Goal: Task Accomplishment & Management: Use online tool/utility

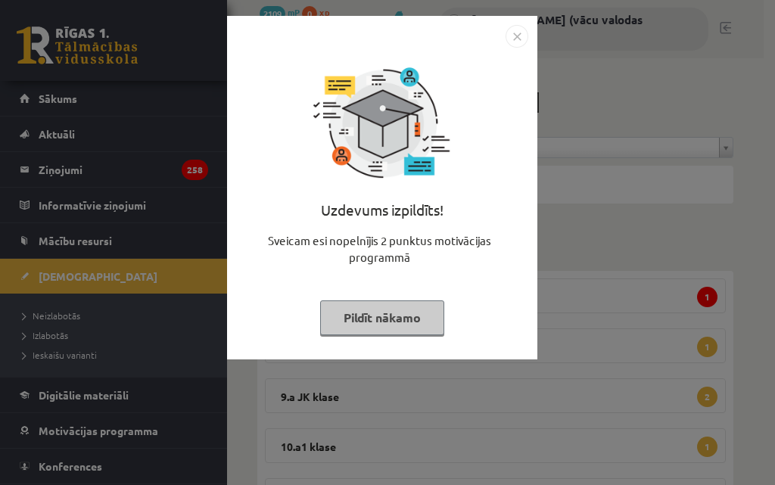
click at [395, 325] on button "Pildīt nākamo" at bounding box center [382, 317] width 124 height 35
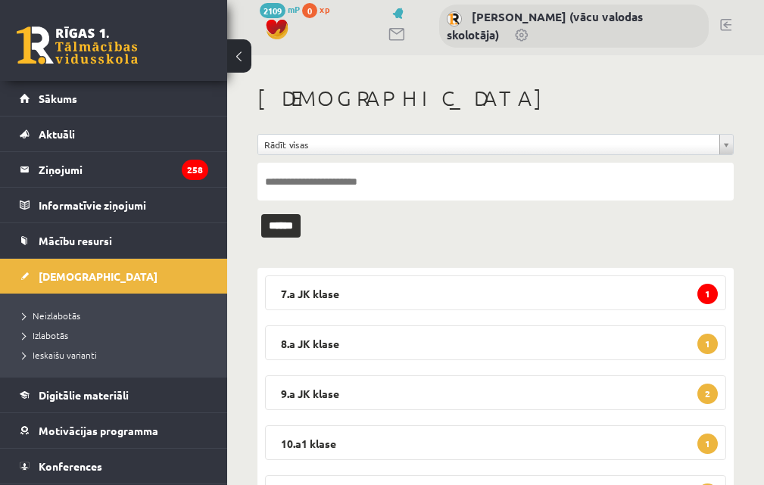
scroll to position [2, 0]
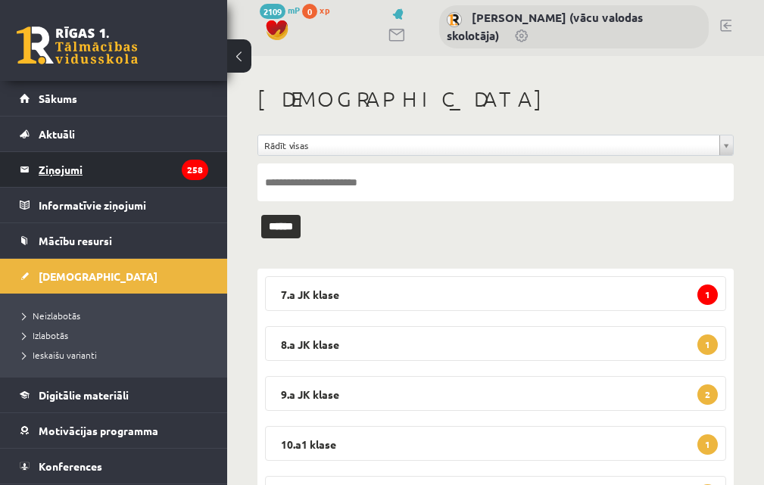
click at [52, 162] on legend "Ziņojumi 258" at bounding box center [124, 169] width 170 height 35
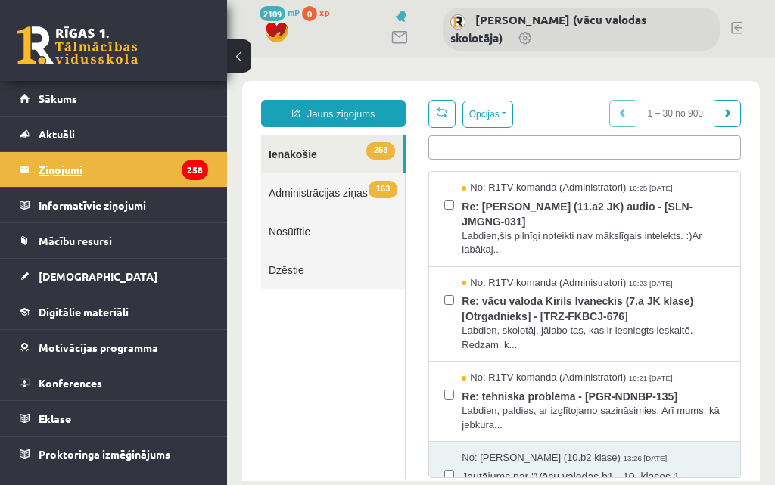
click at [64, 170] on legend "Ziņojumi 258" at bounding box center [124, 169] width 170 height 35
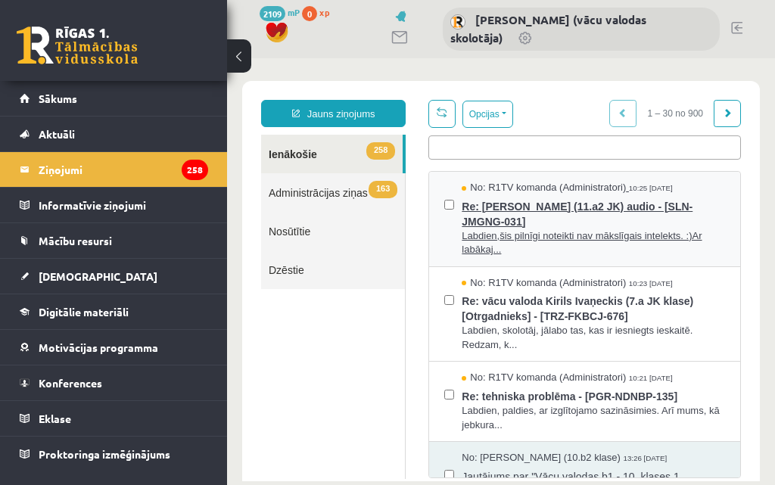
click at [532, 208] on span "Re: Kjāra Paula Želubovska (11.a2 JK) audio - [SLN-JMGNG-031]" at bounding box center [593, 212] width 263 height 34
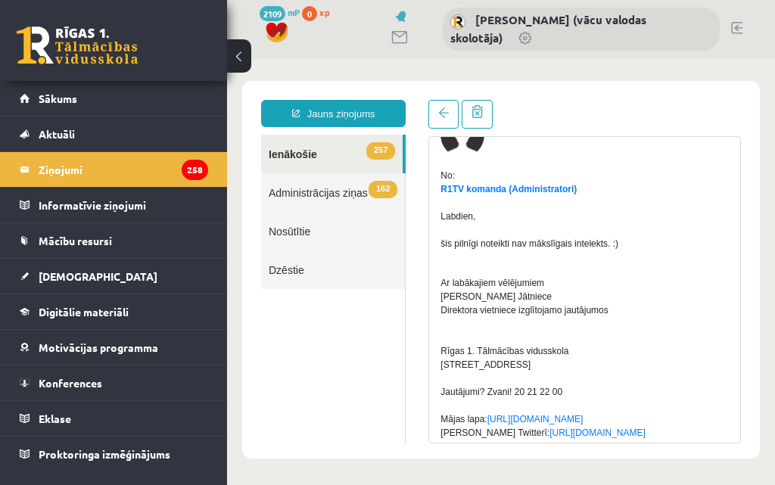
scroll to position [76, 0]
click at [79, 173] on legend "Ziņojumi 258" at bounding box center [124, 169] width 170 height 35
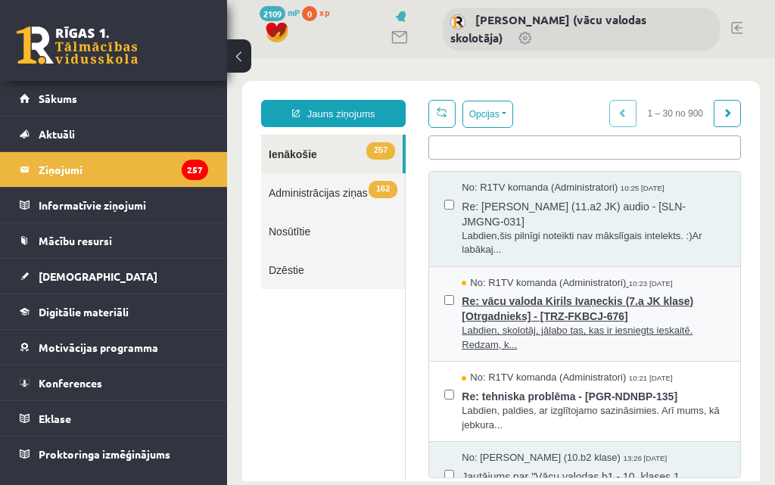
scroll to position [0, 0]
click at [603, 303] on span "Re: vācu valoda Kirils Ivaņeckis (7.a JK klase) [Otrgadnieks] - [TRZ-FKBCJ-676]" at bounding box center [593, 307] width 263 height 34
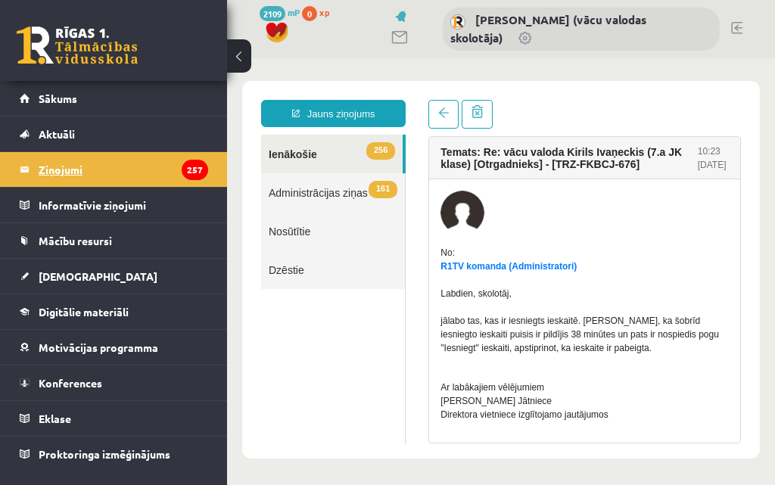
click at [92, 174] on legend "Ziņojumi 257" at bounding box center [124, 169] width 170 height 35
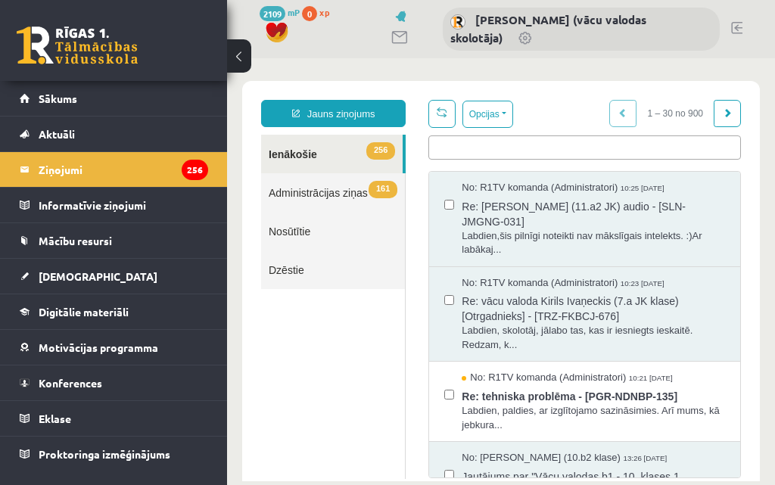
scroll to position [76, 0]
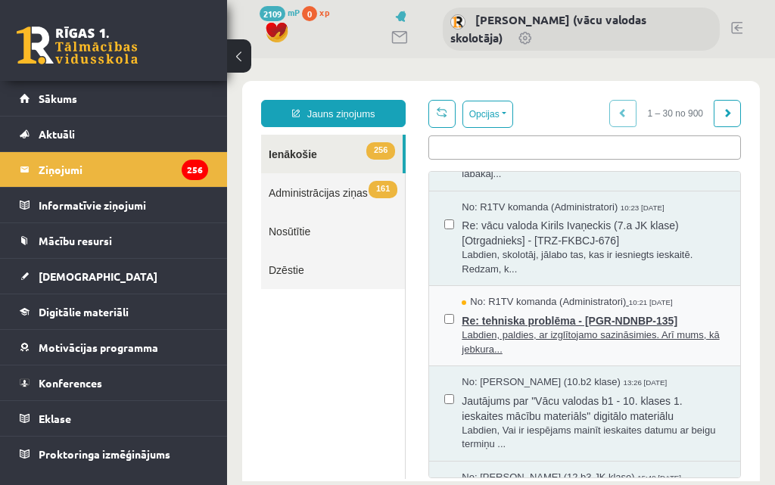
click at [606, 324] on span "Re: tehniska problēma - [PGR-NDNBP-135]" at bounding box center [593, 319] width 263 height 19
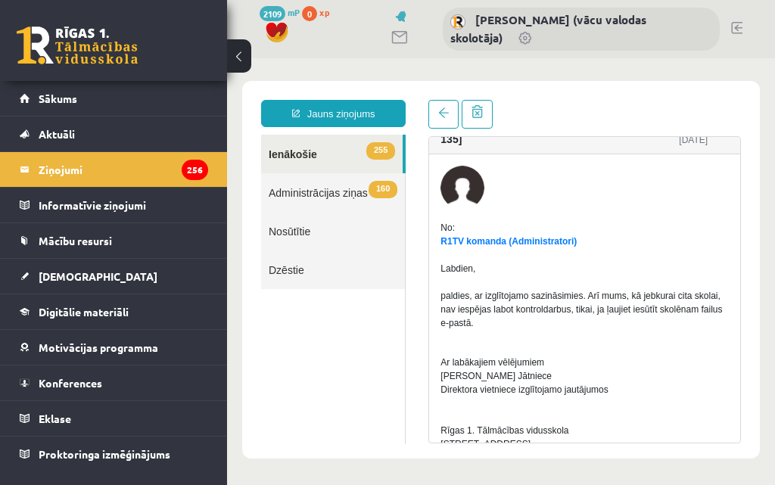
scroll to position [0, 0]
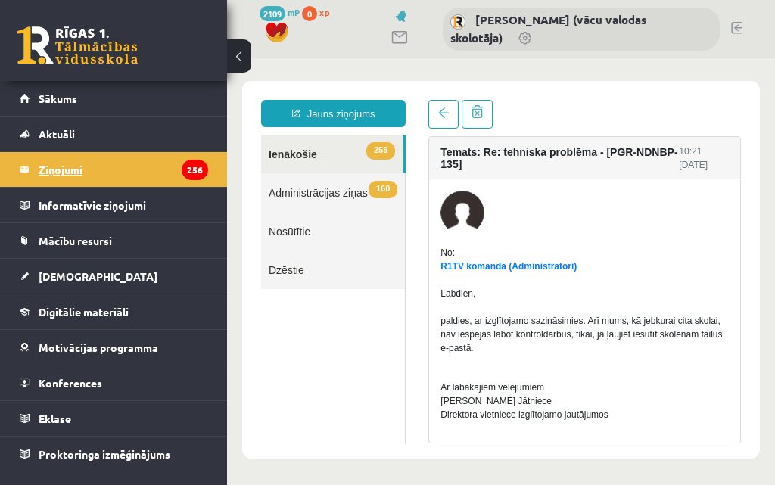
click at [56, 177] on legend "Ziņojumi 256" at bounding box center [124, 169] width 170 height 35
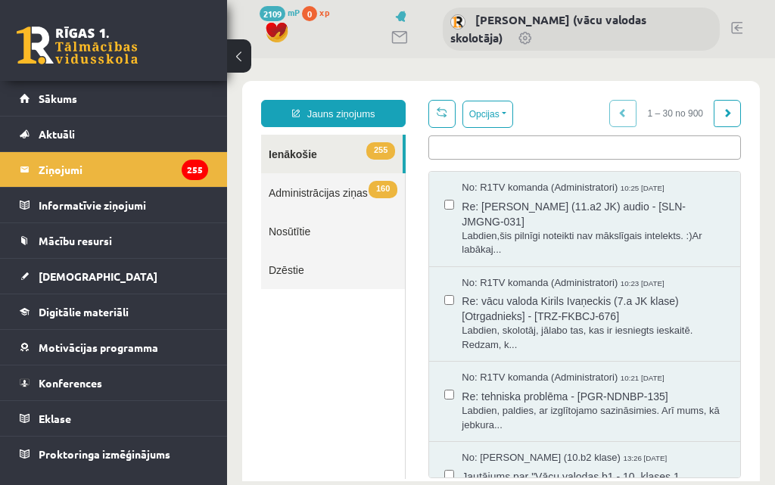
click at [296, 234] on link "Nosūtītie" at bounding box center [333, 231] width 144 height 39
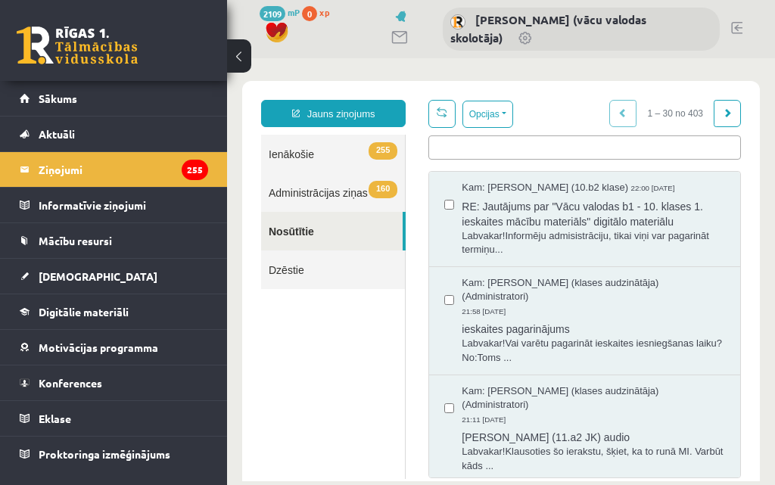
click at [300, 155] on link "255 Ienākošie" at bounding box center [333, 154] width 144 height 39
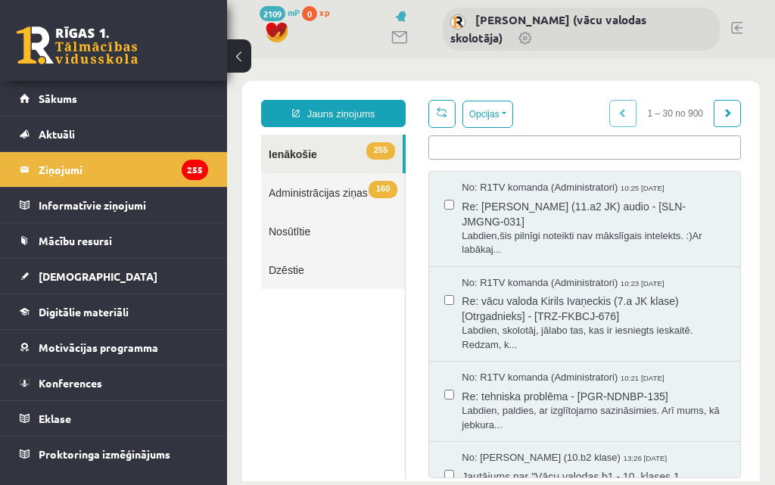
click at [300, 235] on link "Nosūtītie" at bounding box center [333, 231] width 144 height 39
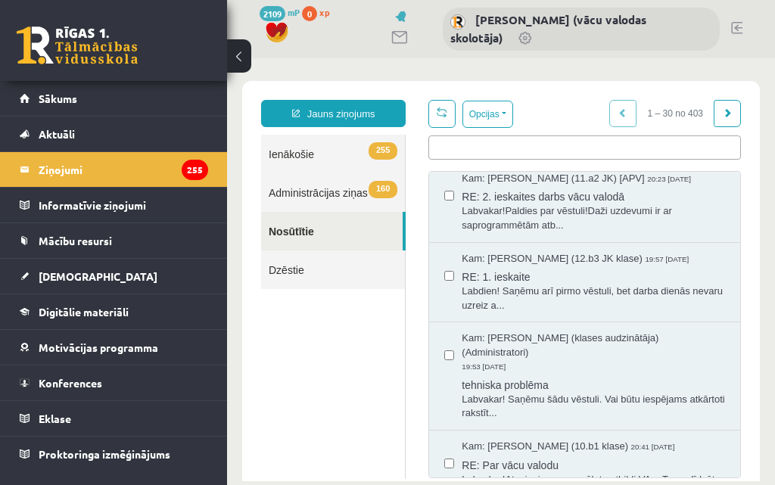
scroll to position [530, 0]
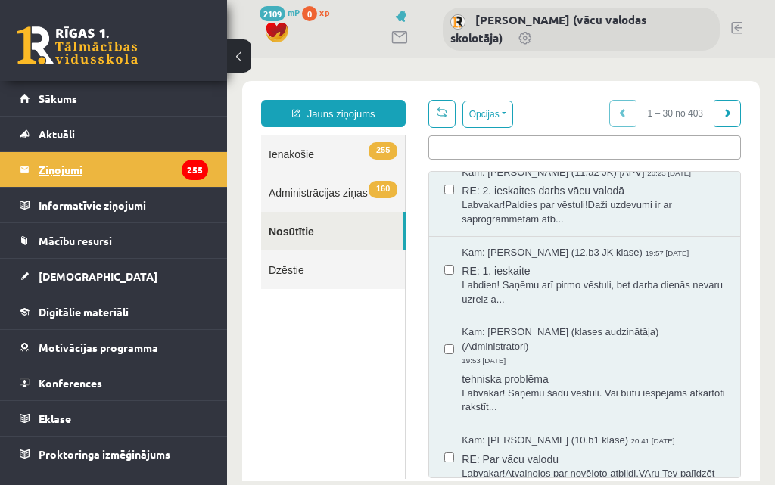
click at [50, 165] on legend "Ziņojumi 255" at bounding box center [124, 169] width 170 height 35
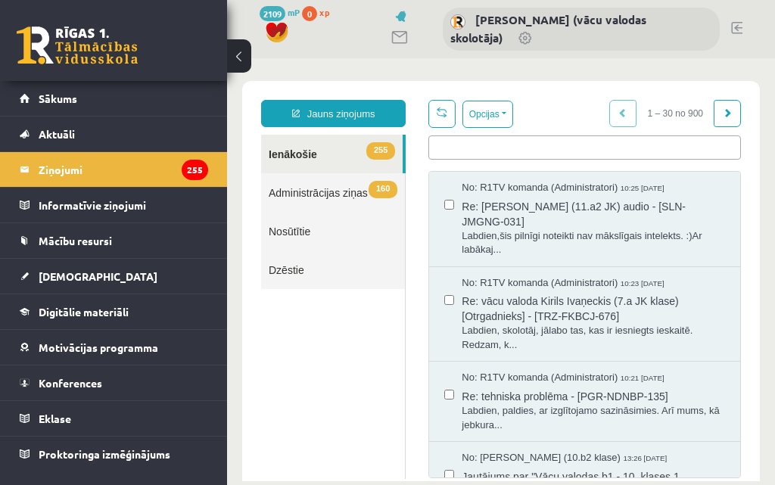
scroll to position [0, 0]
click at [68, 170] on legend "Ziņojumi 255" at bounding box center [124, 169] width 170 height 35
click at [60, 279] on span "[DEMOGRAPHIC_DATA]" at bounding box center [98, 276] width 119 height 14
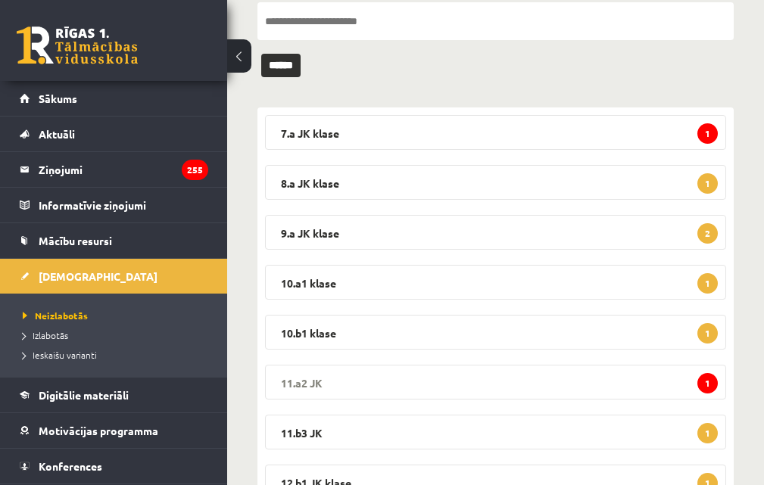
scroll to position [227, 0]
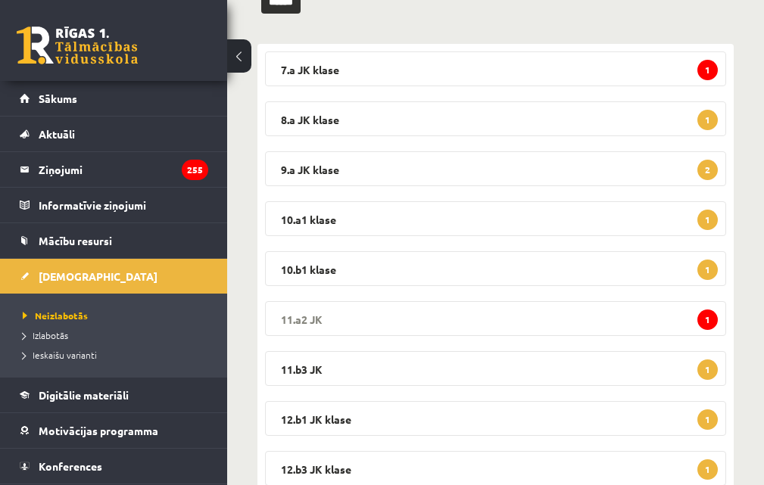
click at [349, 314] on legend "11.a2 JK 1" at bounding box center [495, 318] width 461 height 35
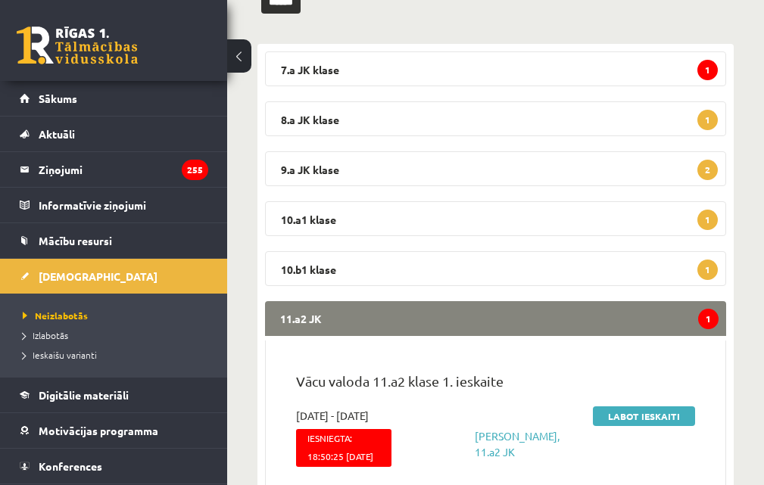
drag, startPoint x: 659, startPoint y: 419, endPoint x: 731, endPoint y: 419, distance: 71.9
click at [659, 418] on link "Labot ieskaiti" at bounding box center [644, 416] width 102 height 20
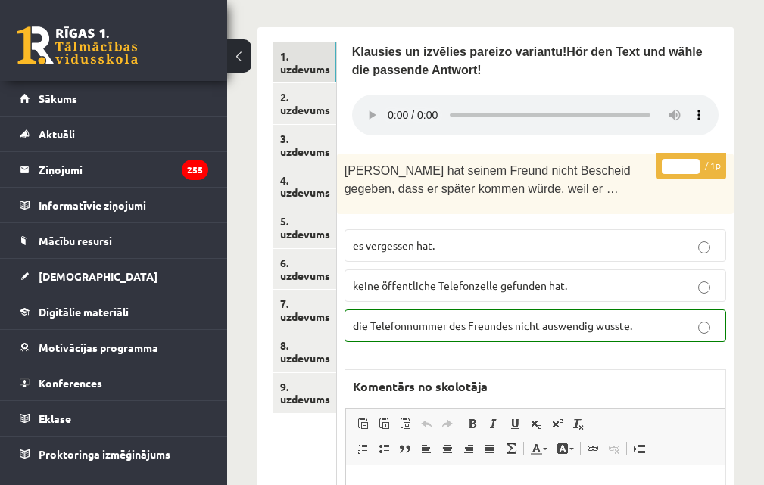
scroll to position [757, 0]
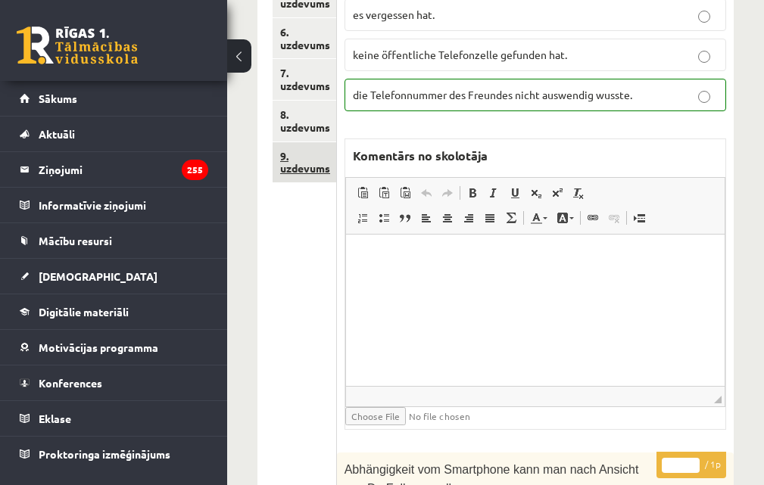
click at [319, 157] on link "9. uzdevums" at bounding box center [304, 162] width 64 height 41
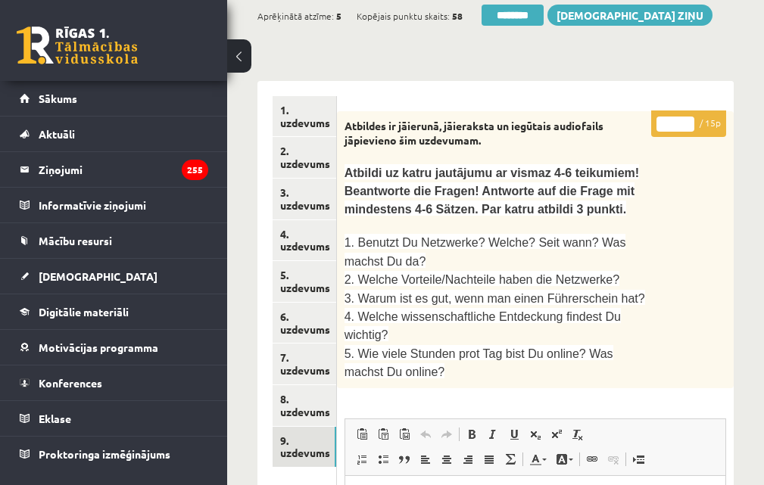
scroll to position [454, 0]
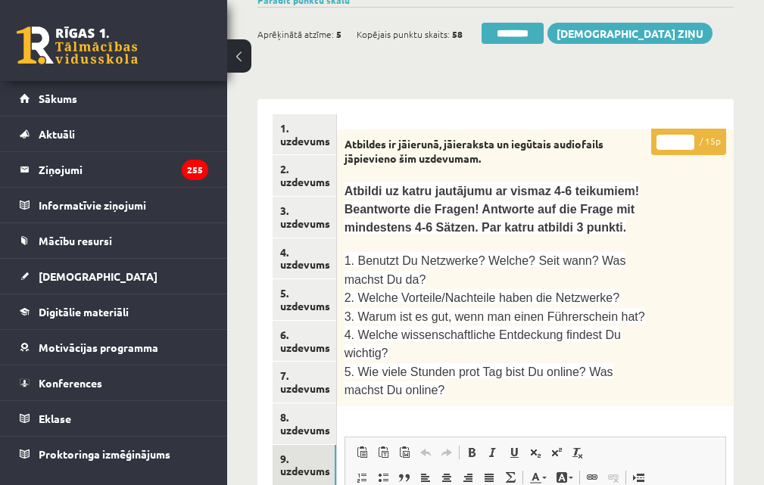
click at [690, 135] on input "*" at bounding box center [675, 142] width 38 height 15
click at [688, 135] on input "*" at bounding box center [675, 142] width 38 height 15
type input "*"
click at [690, 135] on input "*" at bounding box center [675, 142] width 38 height 15
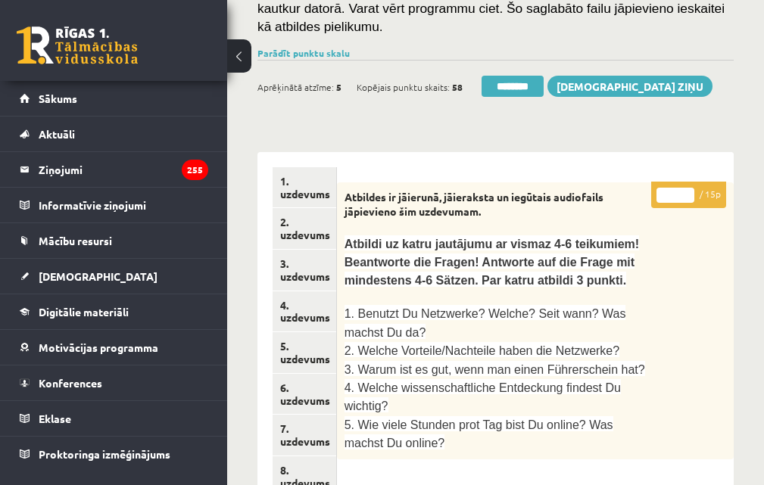
scroll to position [303, 0]
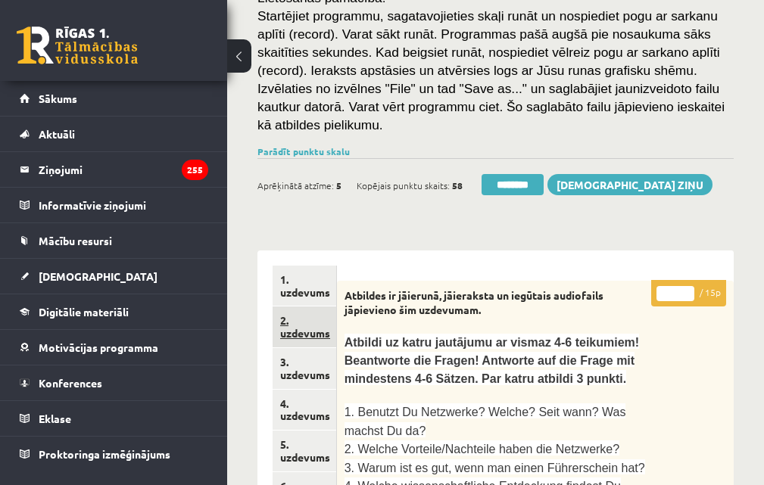
click at [302, 319] on link "2. uzdevums" at bounding box center [304, 327] width 64 height 41
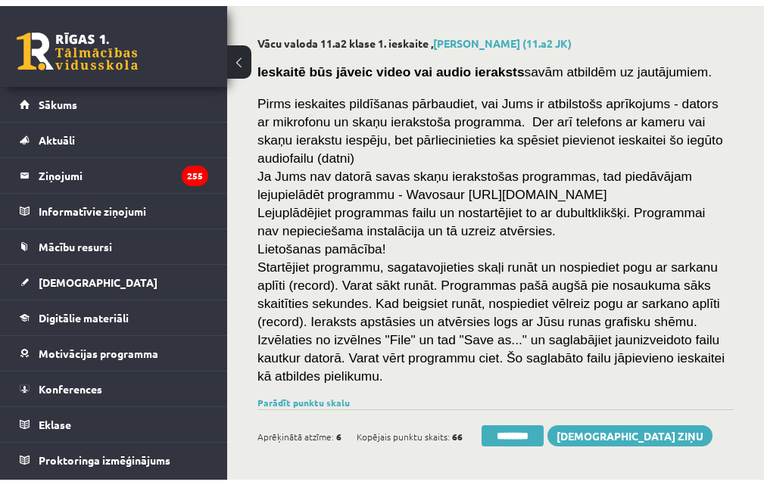
scroll to position [285, 0]
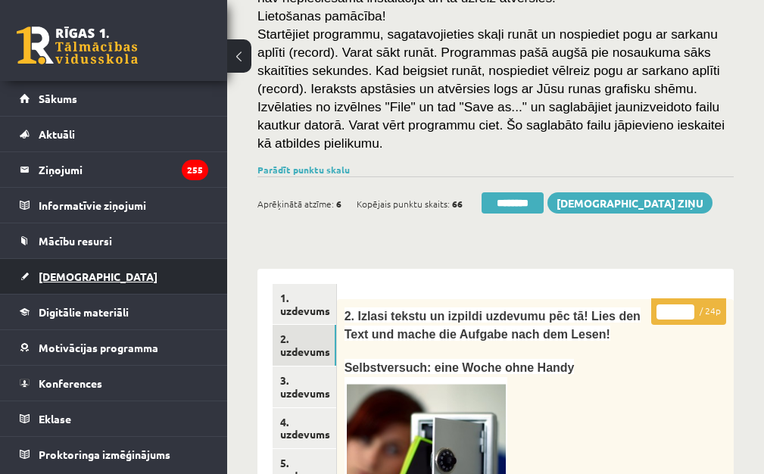
click at [61, 274] on span "[DEMOGRAPHIC_DATA]" at bounding box center [98, 276] width 119 height 14
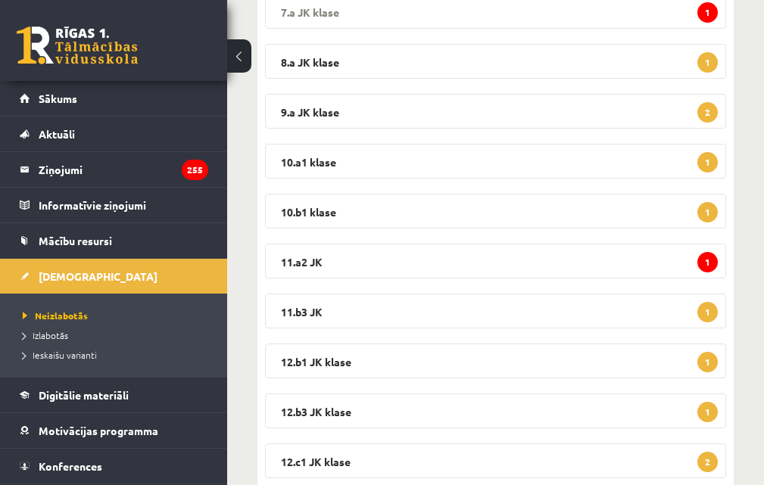
click at [395, 16] on legend "7.a JK klase 1" at bounding box center [495, 11] width 461 height 35
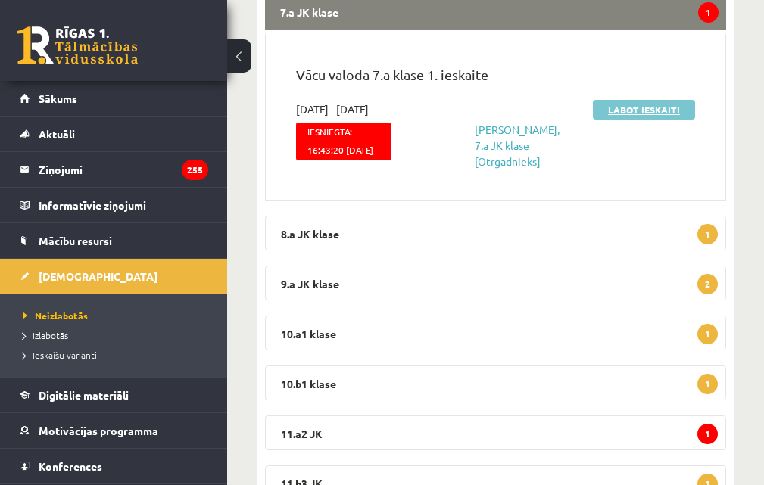
click at [643, 111] on link "Labot ieskaiti" at bounding box center [644, 110] width 102 height 20
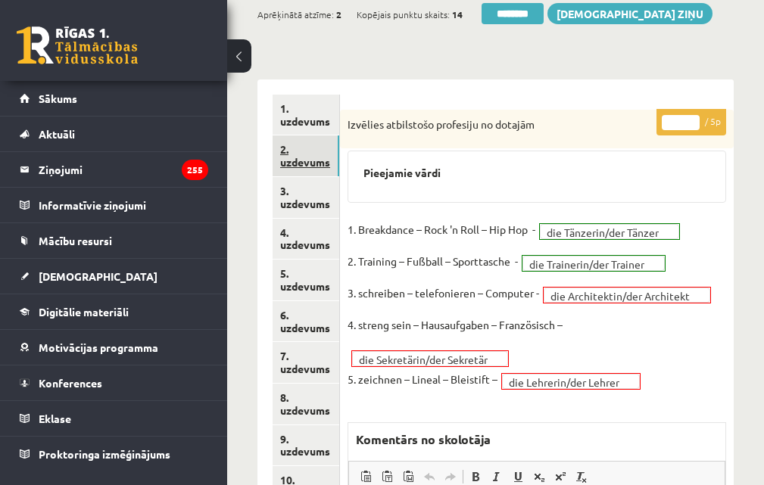
click at [317, 159] on link "2. uzdevums" at bounding box center [305, 155] width 67 height 41
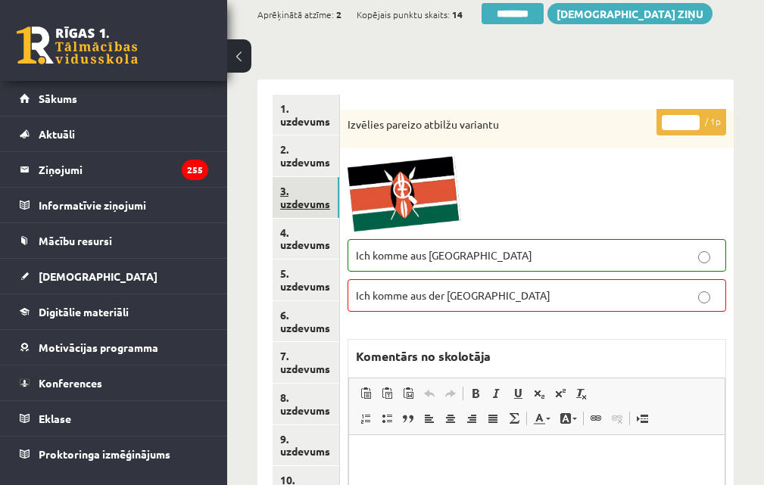
click at [322, 204] on link "3. uzdevums" at bounding box center [305, 197] width 67 height 41
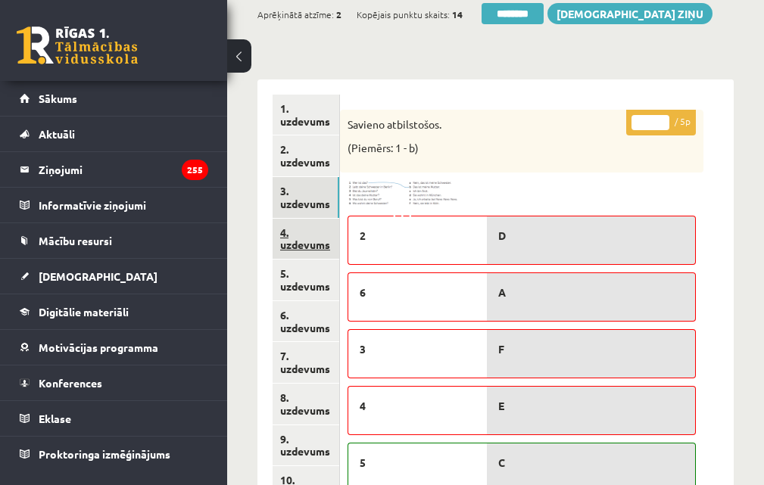
click at [308, 238] on link "4. uzdevums" at bounding box center [305, 239] width 67 height 41
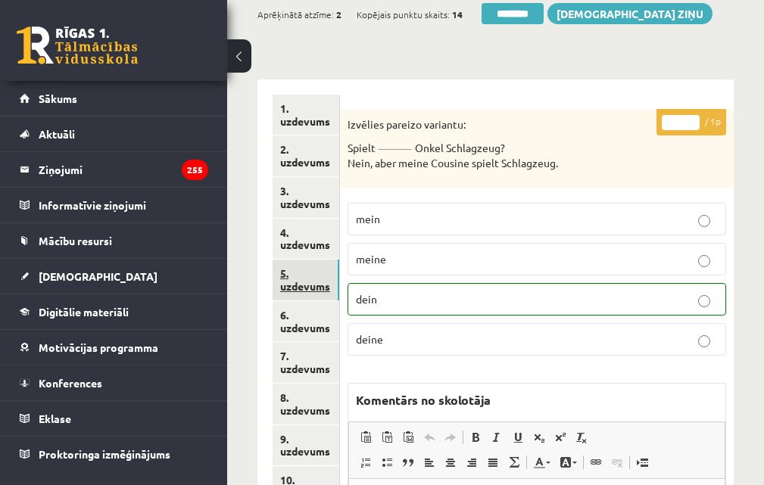
click at [307, 285] on link "5. uzdevums" at bounding box center [305, 280] width 67 height 41
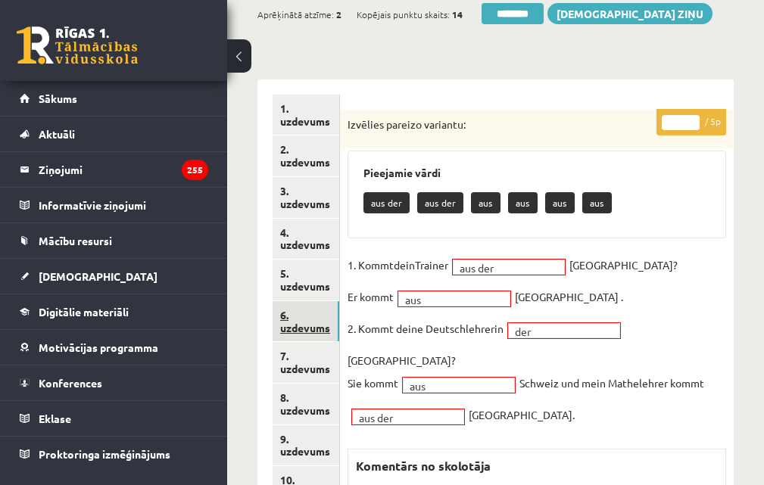
click at [307, 333] on link "6. uzdevums" at bounding box center [305, 321] width 67 height 41
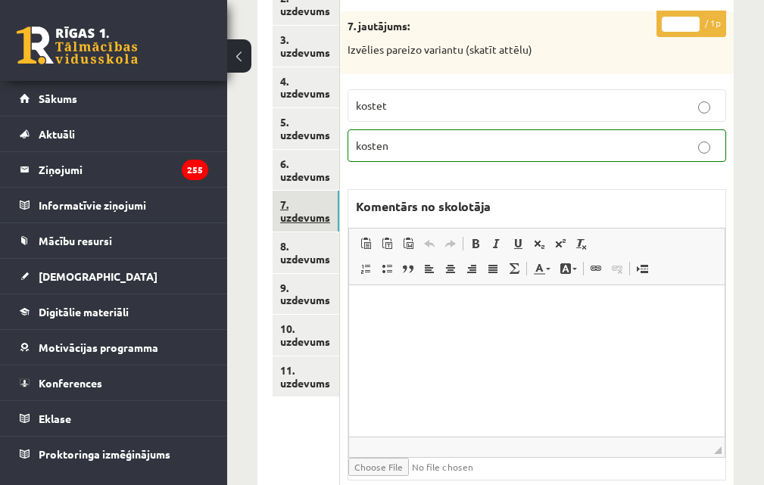
click at [302, 225] on link "7. uzdevums" at bounding box center [305, 211] width 67 height 41
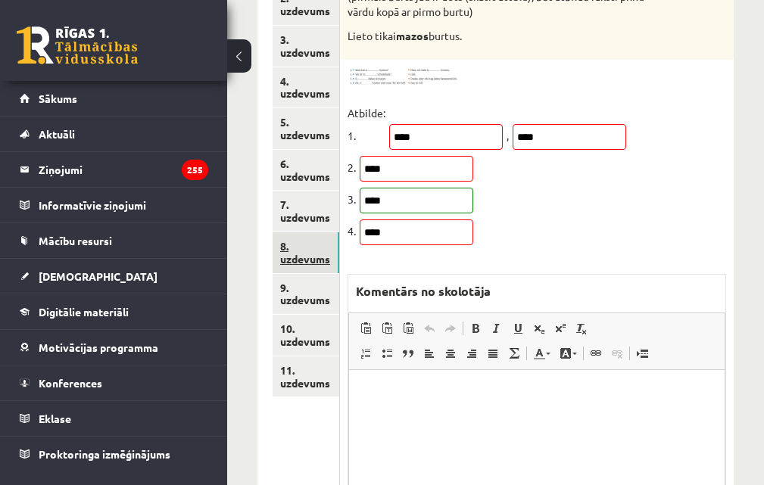
click at [308, 259] on link "8. uzdevums" at bounding box center [305, 252] width 67 height 41
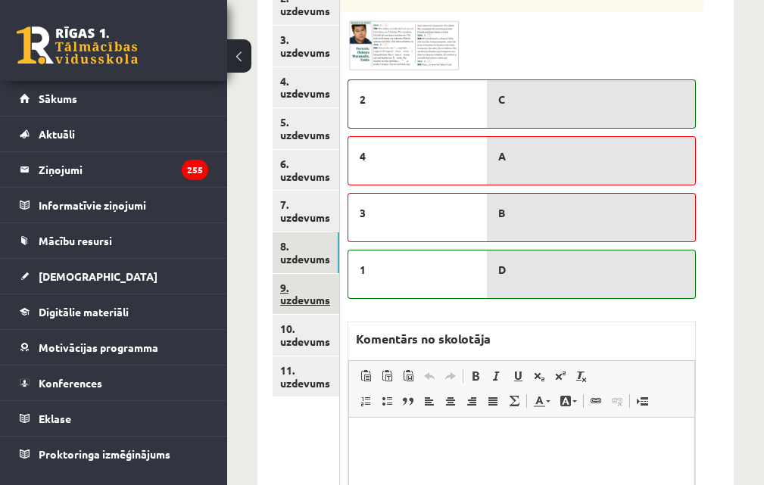
click at [306, 301] on link "9. uzdevums" at bounding box center [305, 294] width 67 height 41
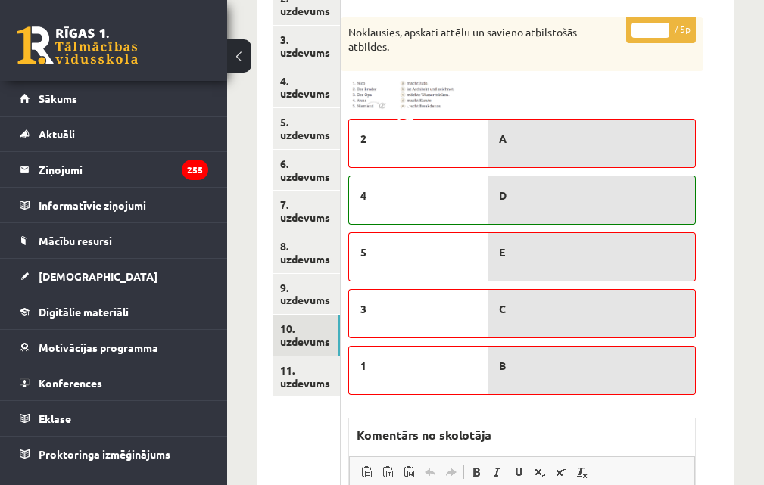
click at [300, 337] on link "10. uzdevums" at bounding box center [305, 335] width 67 height 41
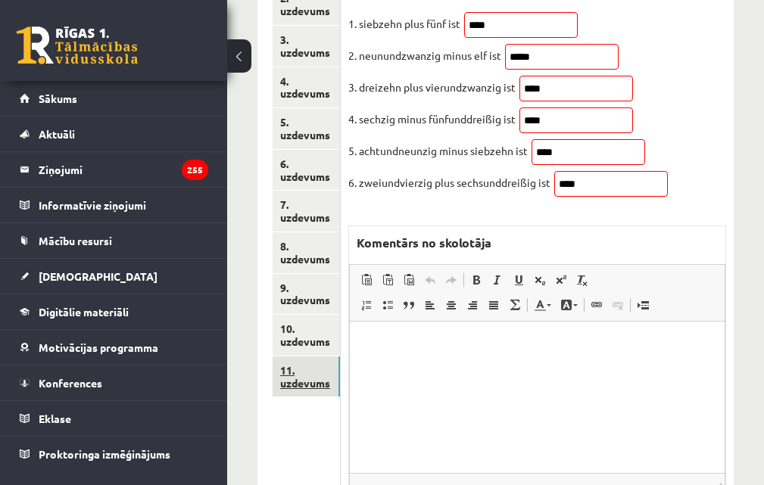
click at [308, 380] on link "11. uzdevums" at bounding box center [305, 377] width 67 height 41
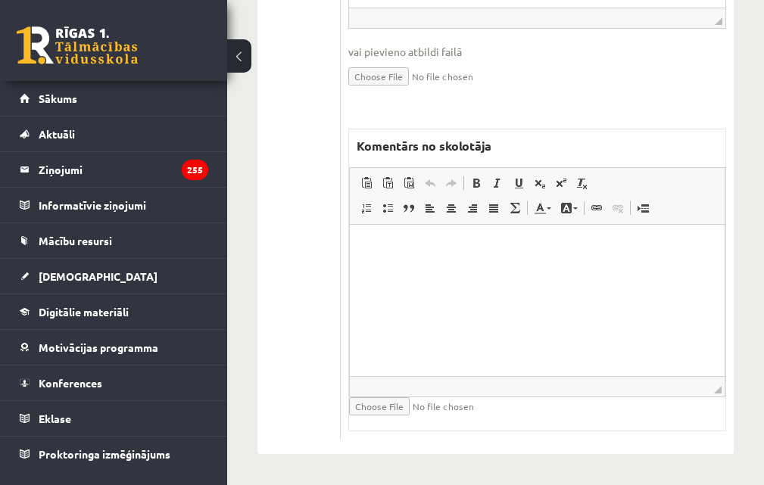
click at [500, 271] on html at bounding box center [537, 248] width 375 height 46
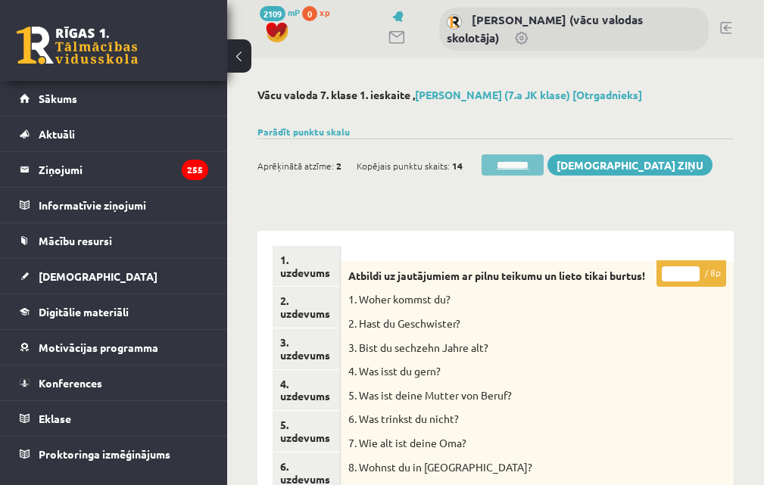
click at [530, 163] on input "********" at bounding box center [512, 164] width 62 height 21
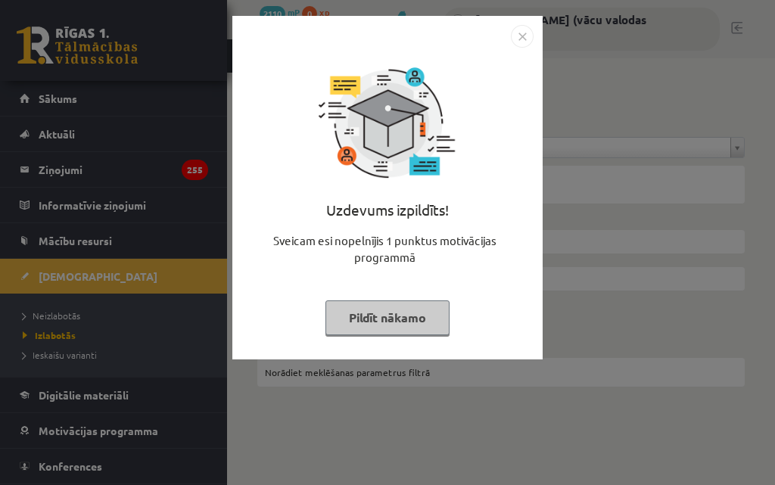
click at [399, 316] on button "Pildīt nākamo" at bounding box center [387, 317] width 124 height 35
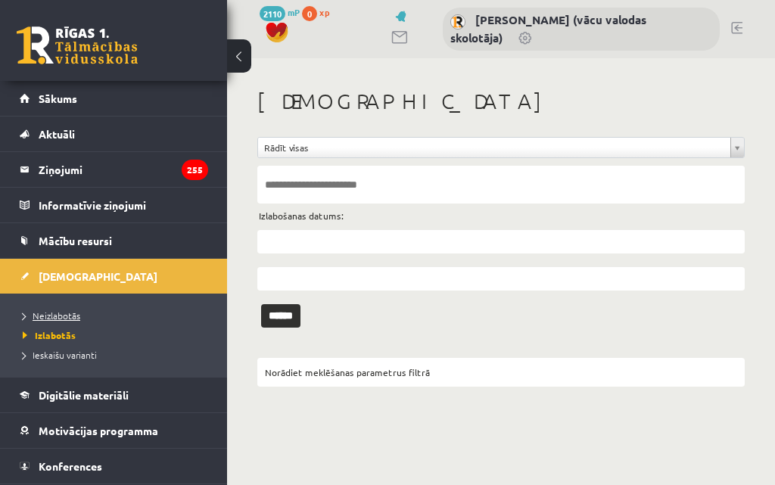
click at [56, 315] on span "Neizlabotās" at bounding box center [52, 316] width 58 height 12
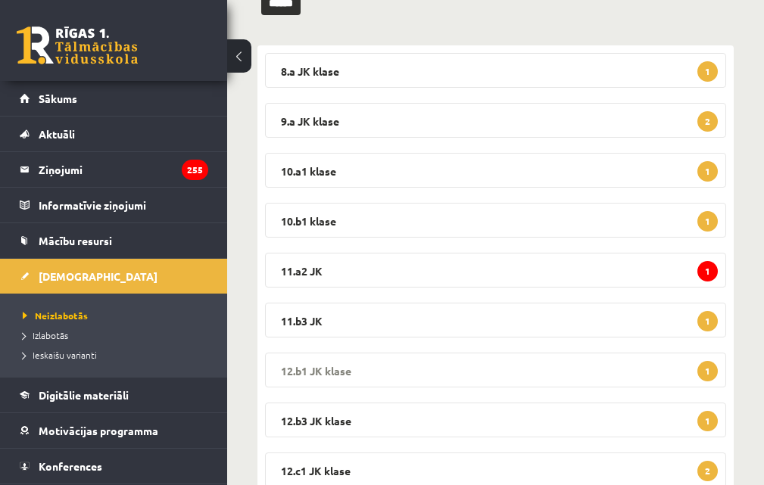
scroll to position [227, 0]
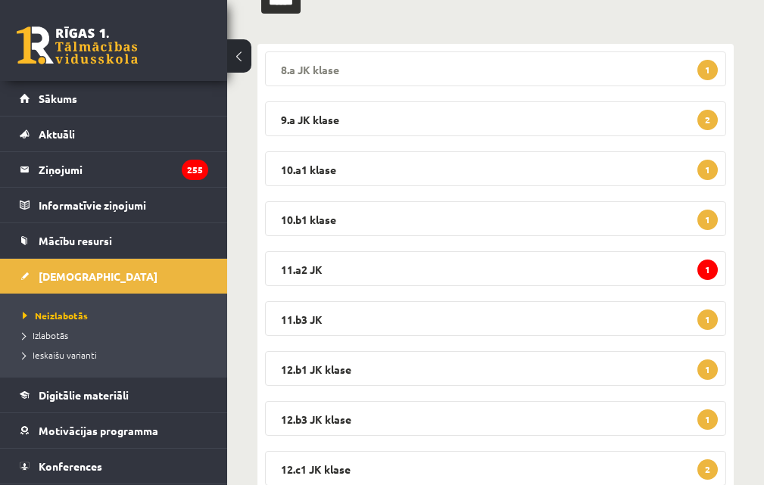
click at [406, 68] on legend "8.a JK klase 1" at bounding box center [495, 68] width 461 height 35
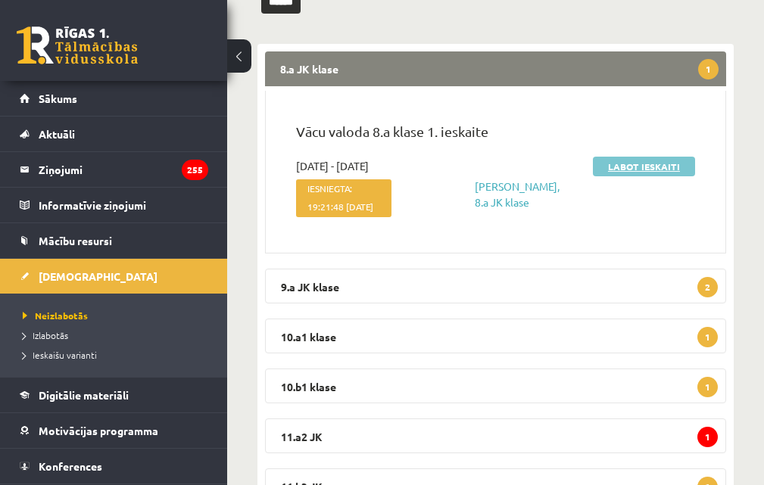
click at [650, 164] on link "Labot ieskaiti" at bounding box center [644, 167] width 102 height 20
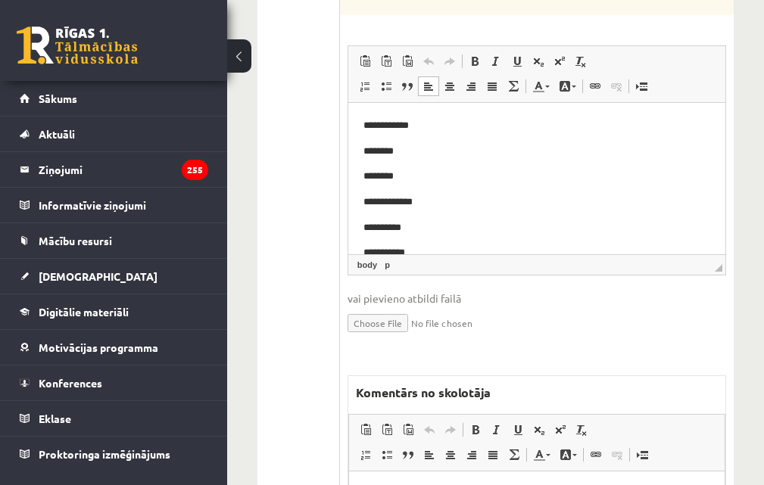
drag, startPoint x: 718, startPoint y: 222, endPoint x: 1073, endPoint y: 251, distance: 356.9
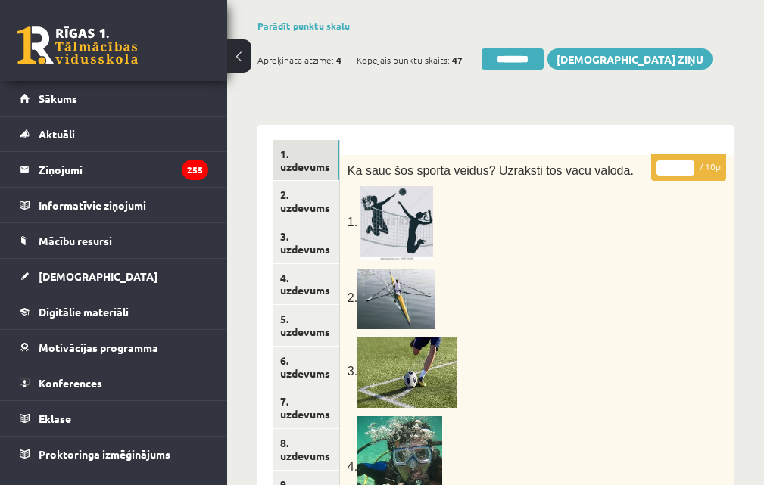
scroll to position [26, 0]
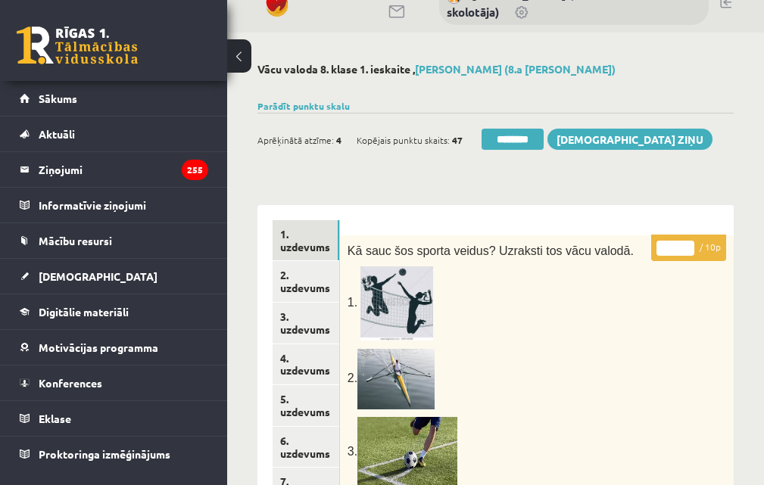
click at [691, 247] on input "*" at bounding box center [675, 248] width 38 height 15
type input "*"
click at [692, 253] on input "*" at bounding box center [675, 248] width 38 height 15
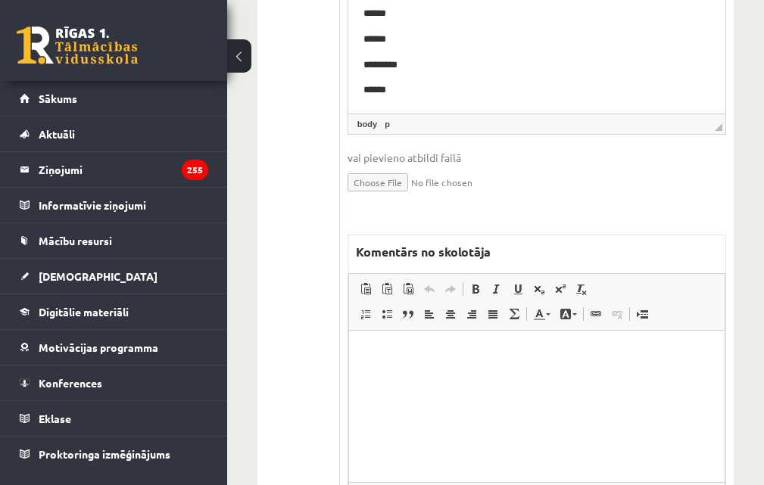
scroll to position [1534, 0]
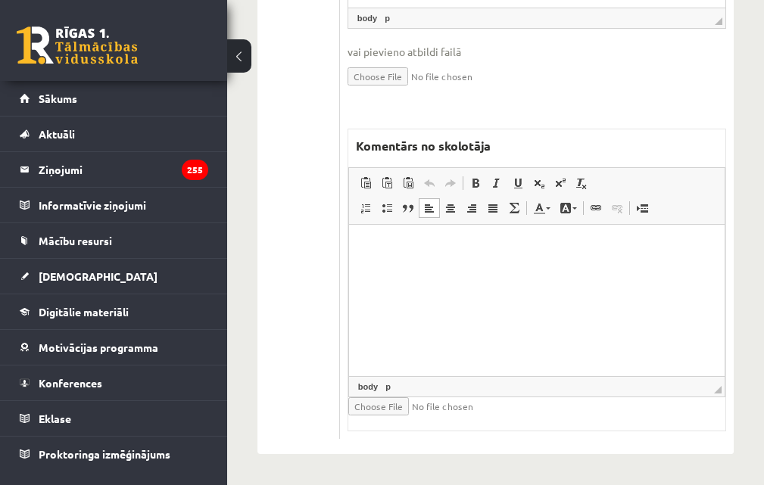
click at [385, 266] on html at bounding box center [535, 247] width 375 height 46
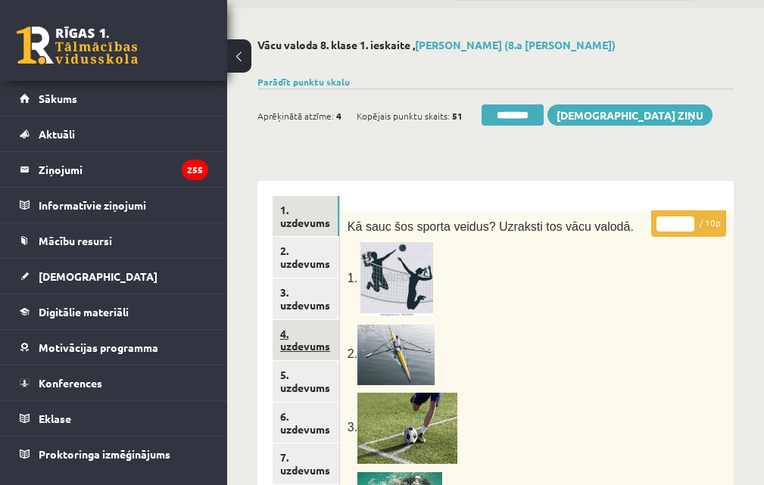
scroll to position [76, 0]
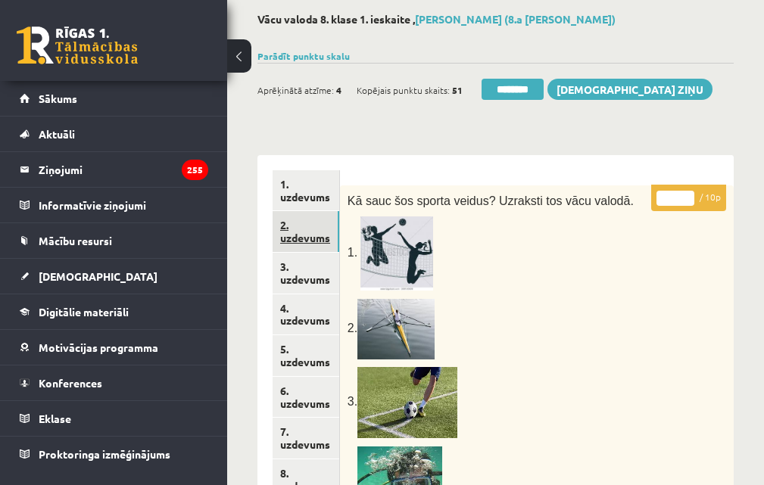
click at [295, 226] on link "2. uzdevums" at bounding box center [305, 231] width 67 height 41
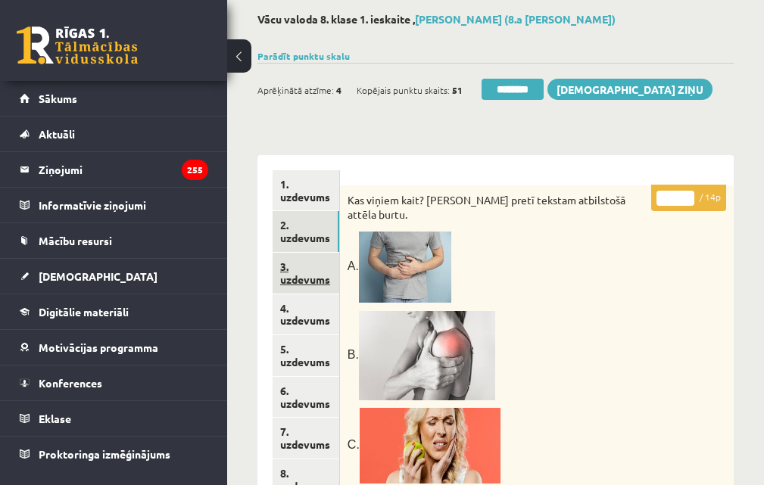
scroll to position [0, 0]
click at [305, 281] on link "3. uzdevums" at bounding box center [305, 273] width 67 height 41
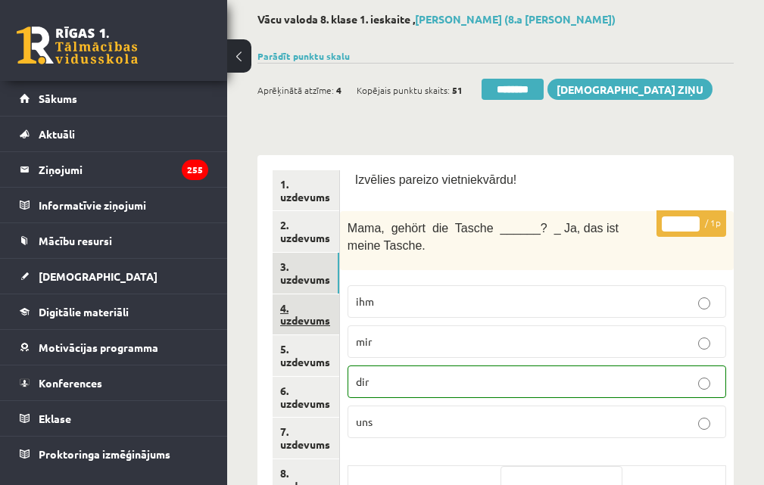
click at [310, 316] on link "4. uzdevums" at bounding box center [305, 314] width 67 height 41
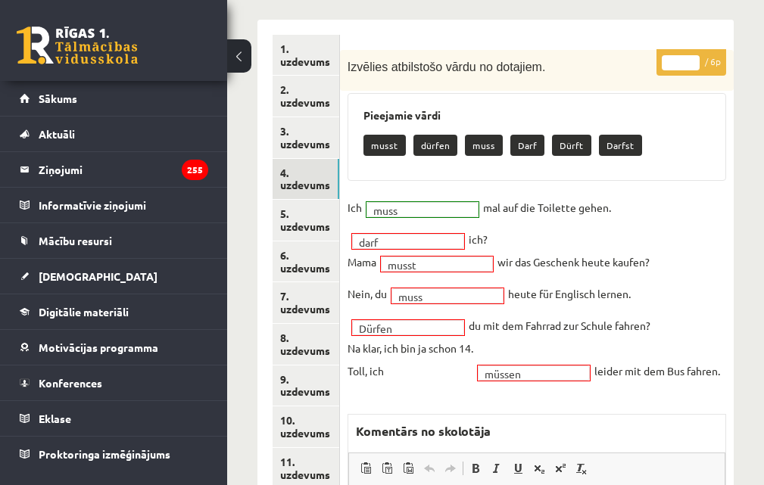
scroll to position [151, 0]
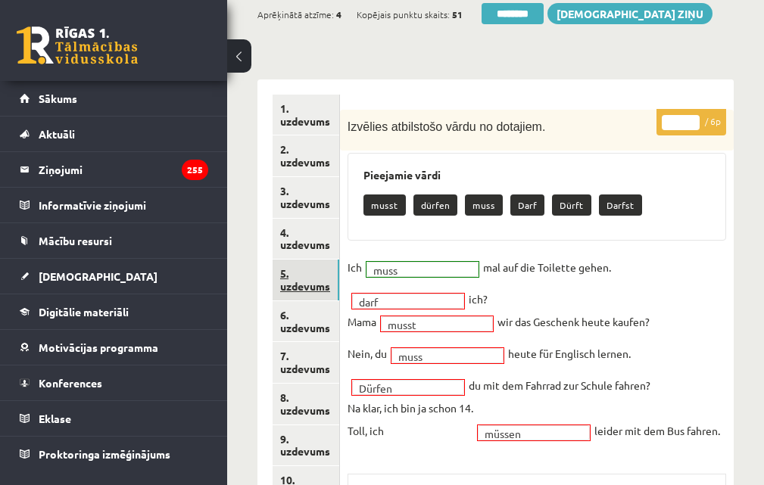
click at [295, 288] on link "5. uzdevums" at bounding box center [305, 280] width 67 height 41
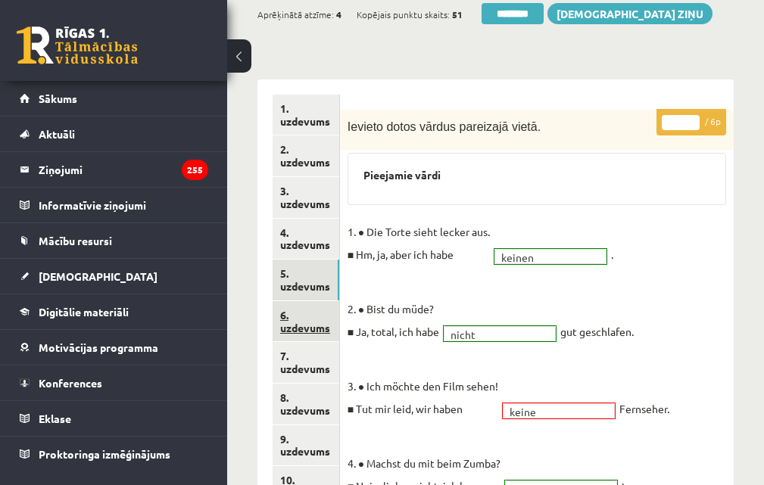
scroll to position [0, 0]
click at [299, 325] on link "6. uzdevums" at bounding box center [305, 321] width 67 height 41
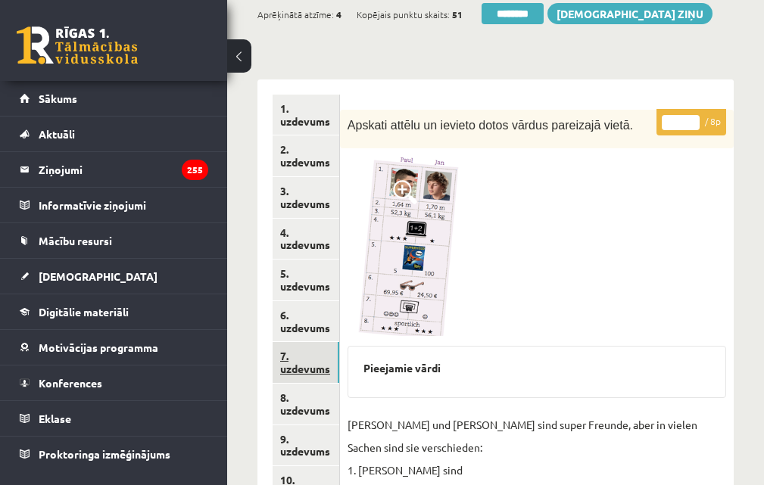
click at [303, 374] on link "7. uzdevums" at bounding box center [305, 362] width 67 height 41
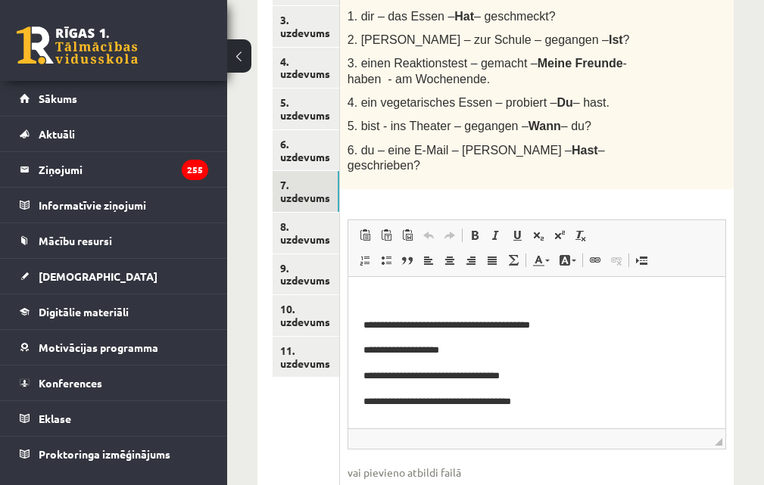
scroll to position [303, 0]
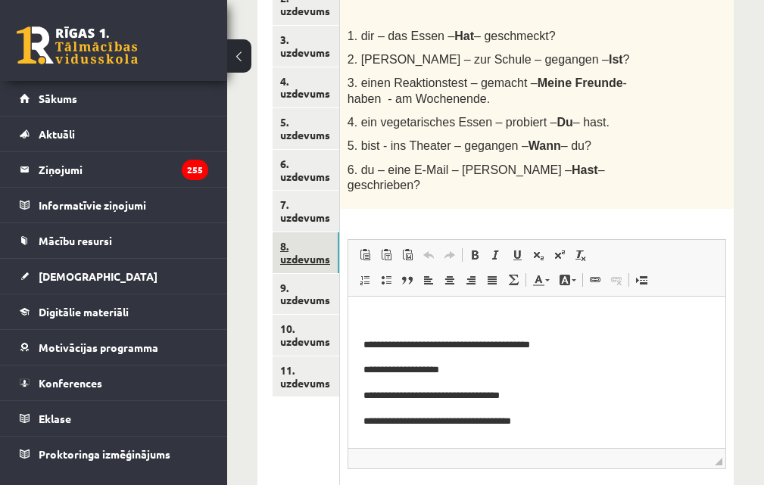
click at [302, 257] on link "8. uzdevums" at bounding box center [305, 252] width 67 height 41
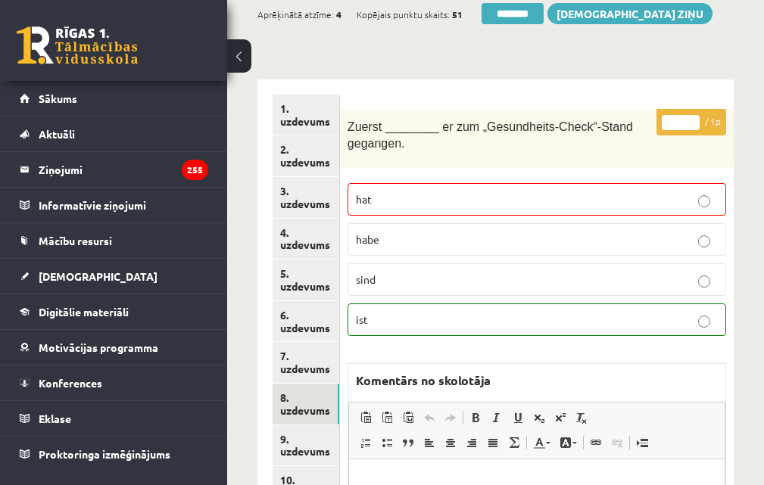
scroll to position [0, 0]
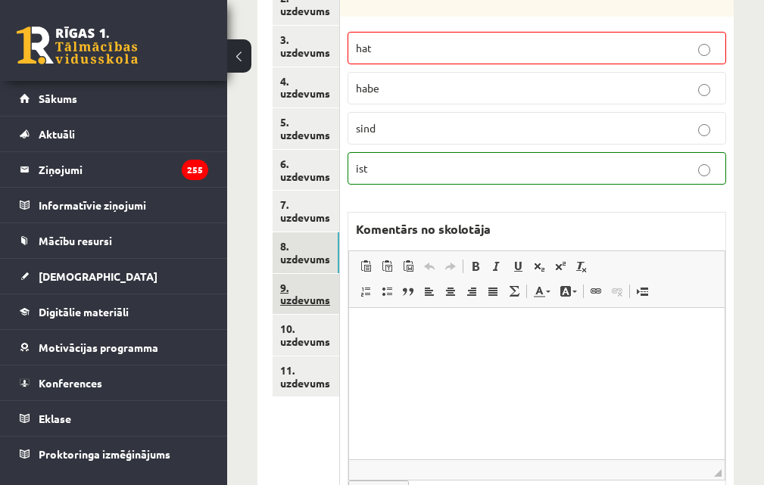
click at [298, 296] on link "9. uzdevums" at bounding box center [305, 294] width 67 height 41
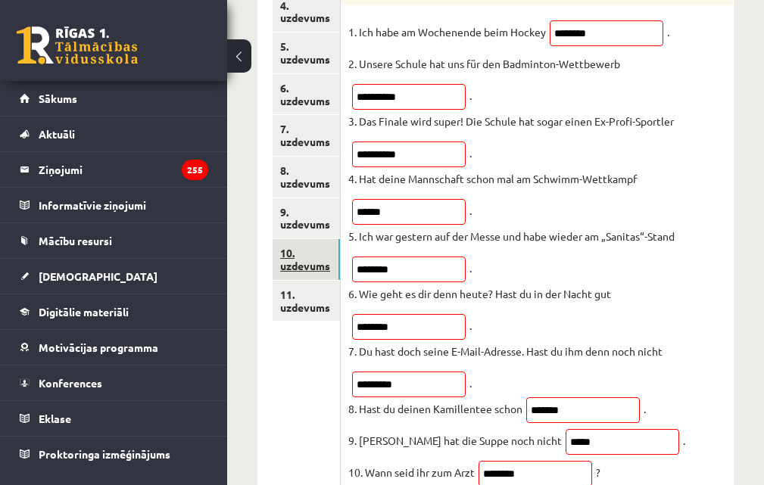
click at [298, 265] on link "10. uzdevums" at bounding box center [305, 259] width 67 height 41
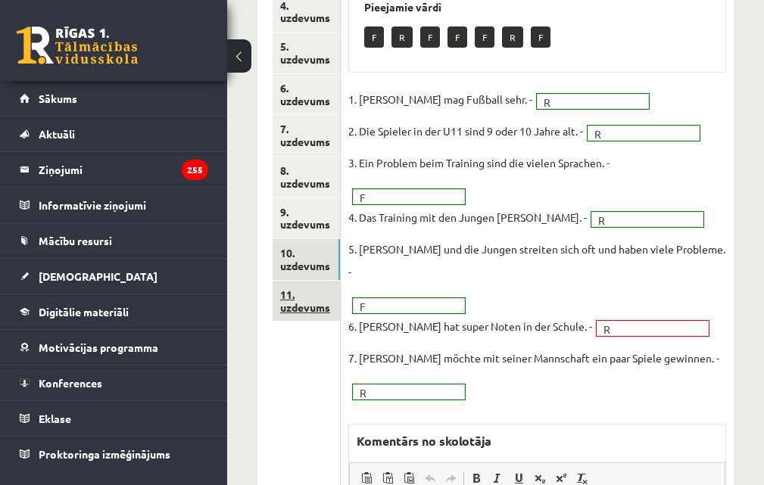
click at [295, 306] on link "11. uzdevums" at bounding box center [305, 301] width 67 height 41
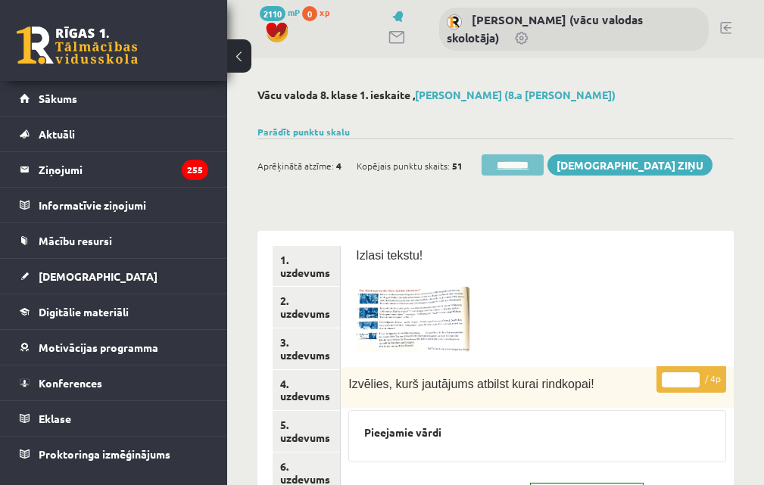
click at [518, 166] on input "********" at bounding box center [512, 164] width 62 height 21
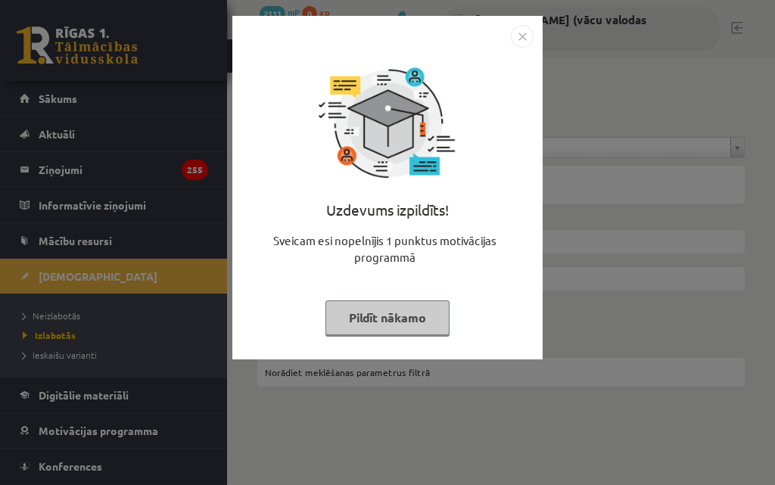
click at [400, 327] on button "Pildīt nākamo" at bounding box center [387, 317] width 124 height 35
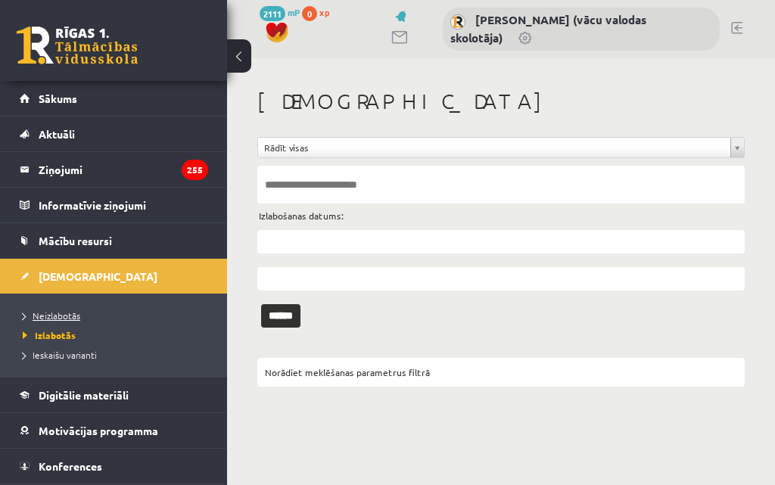
click at [51, 316] on span "Neizlabotās" at bounding box center [52, 316] width 58 height 12
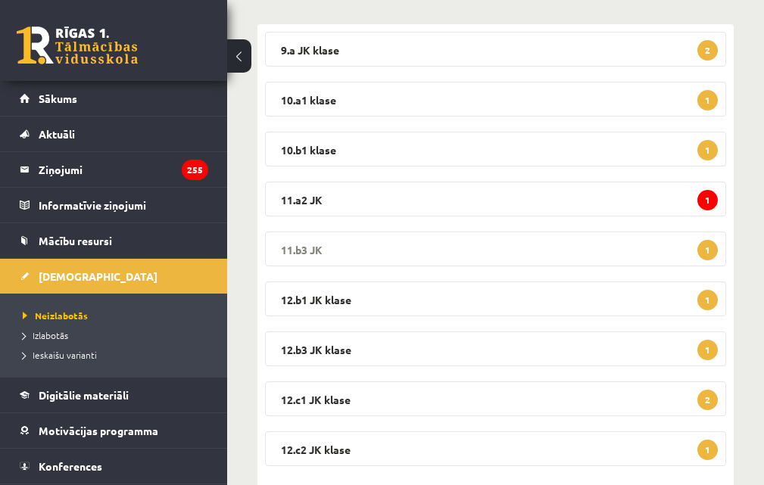
scroll to position [281, 0]
